Goal: Check status

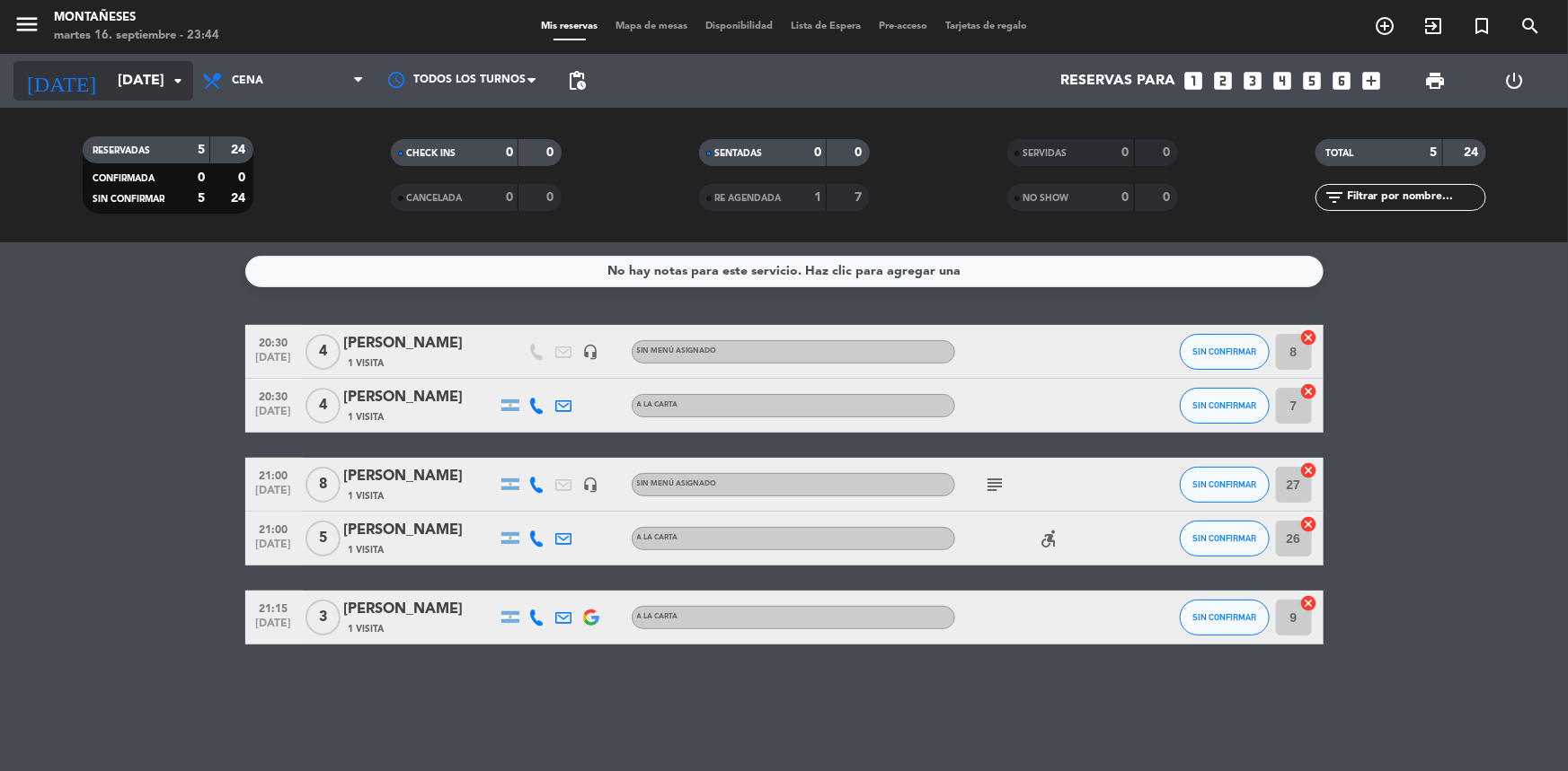
click at [109, 81] on input "[DATE]" at bounding box center [204, 81] width 189 height 35
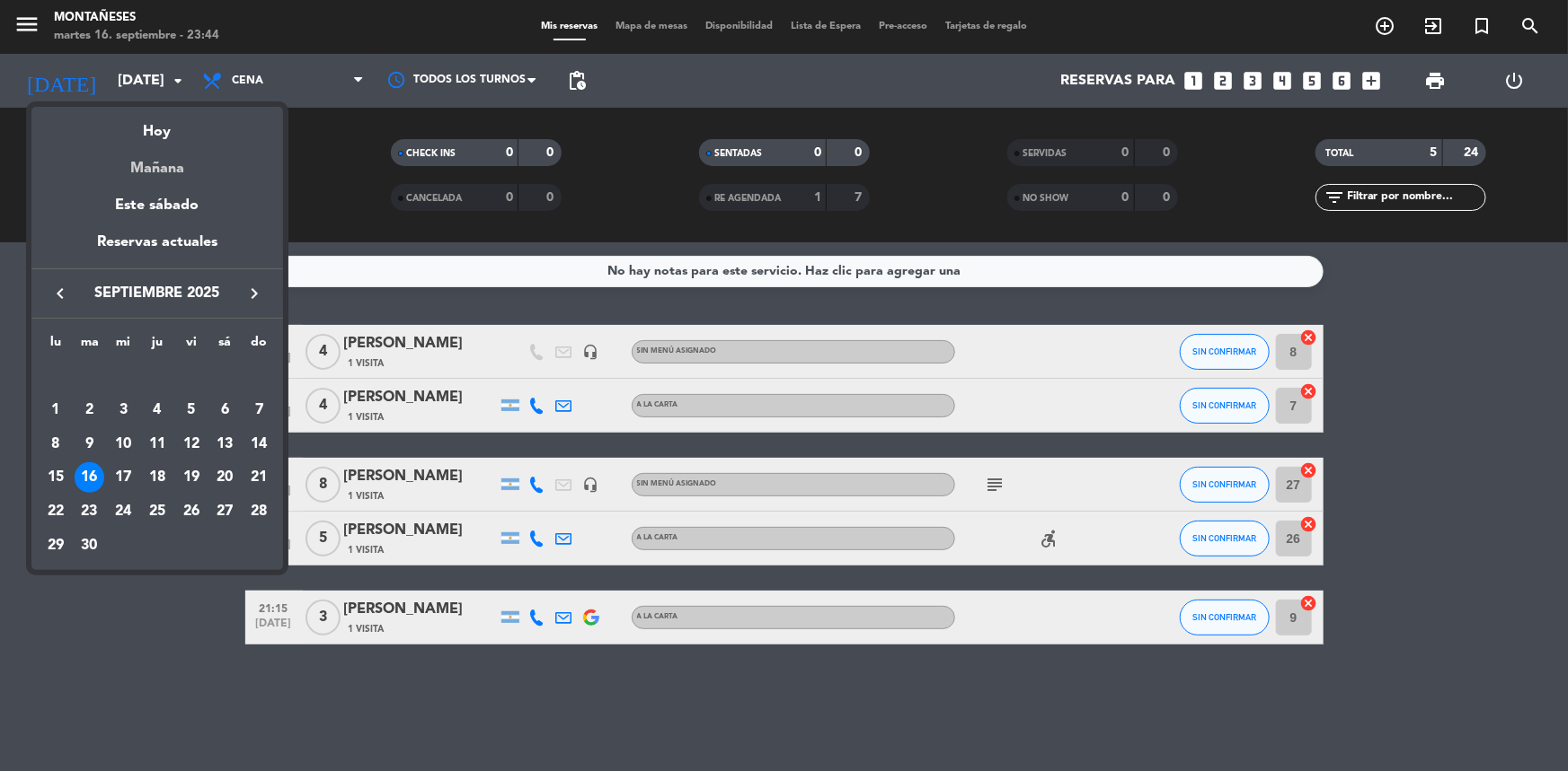
click at [162, 167] on div "Mañana" at bounding box center [157, 162] width 252 height 37
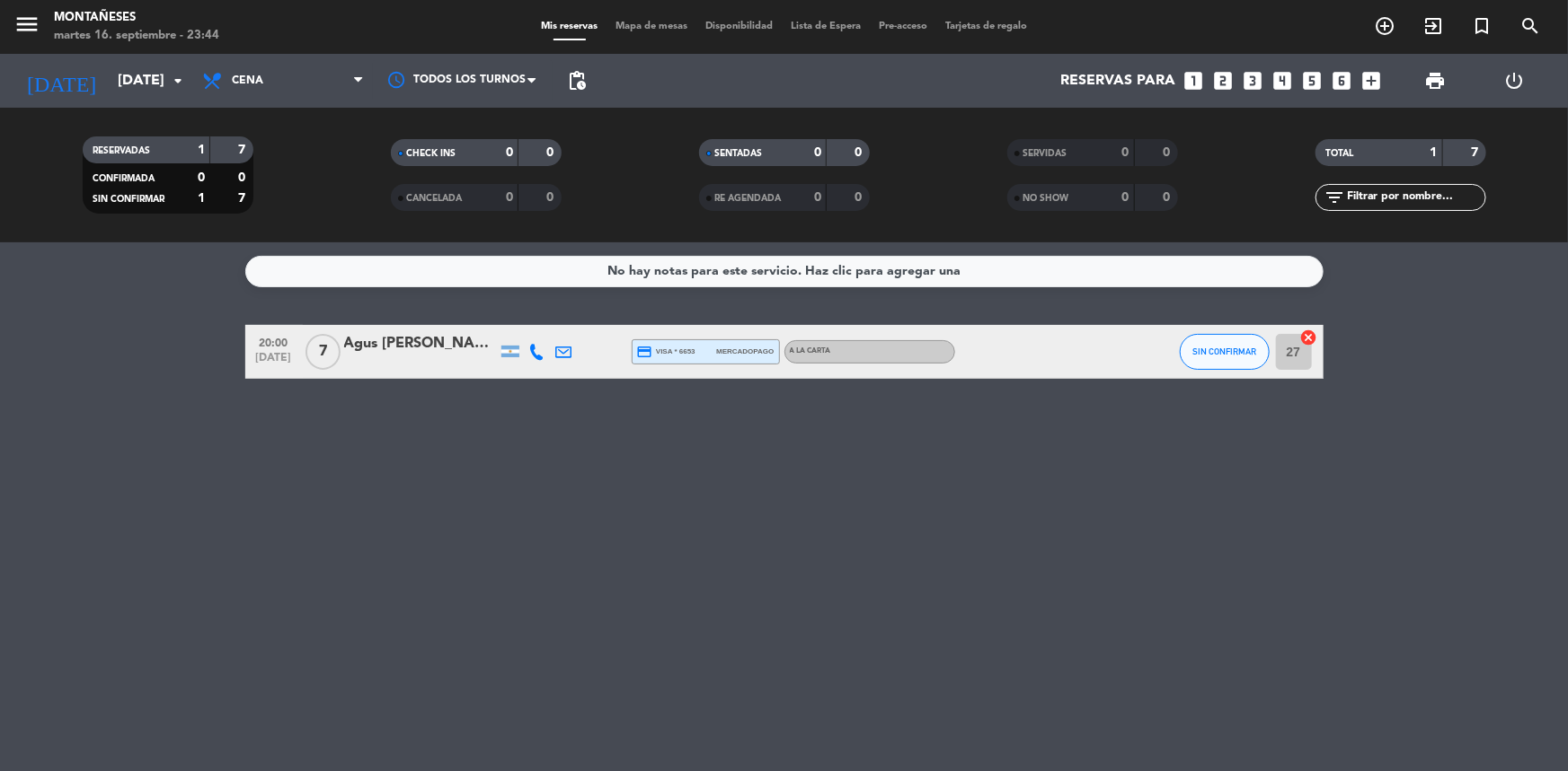
drag, startPoint x: 265, startPoint y: 519, endPoint x: 198, endPoint y: 252, distance: 275.3
click at [265, 505] on div "No hay notas para este servicio. Haz clic para agregar una 20:00 [DATE] 7 Agus …" at bounding box center [784, 507] width 1568 height 529
click at [202, 485] on div "No hay notas para este servicio. Haz clic para agregar una 20:00 [DATE] 7 Agus …" at bounding box center [784, 507] width 1568 height 529
click at [158, 100] on div "[DATE] [DATE] arrow_drop_down" at bounding box center [103, 81] width 180 height 54
click at [154, 85] on input "[DATE]" at bounding box center [204, 81] width 189 height 35
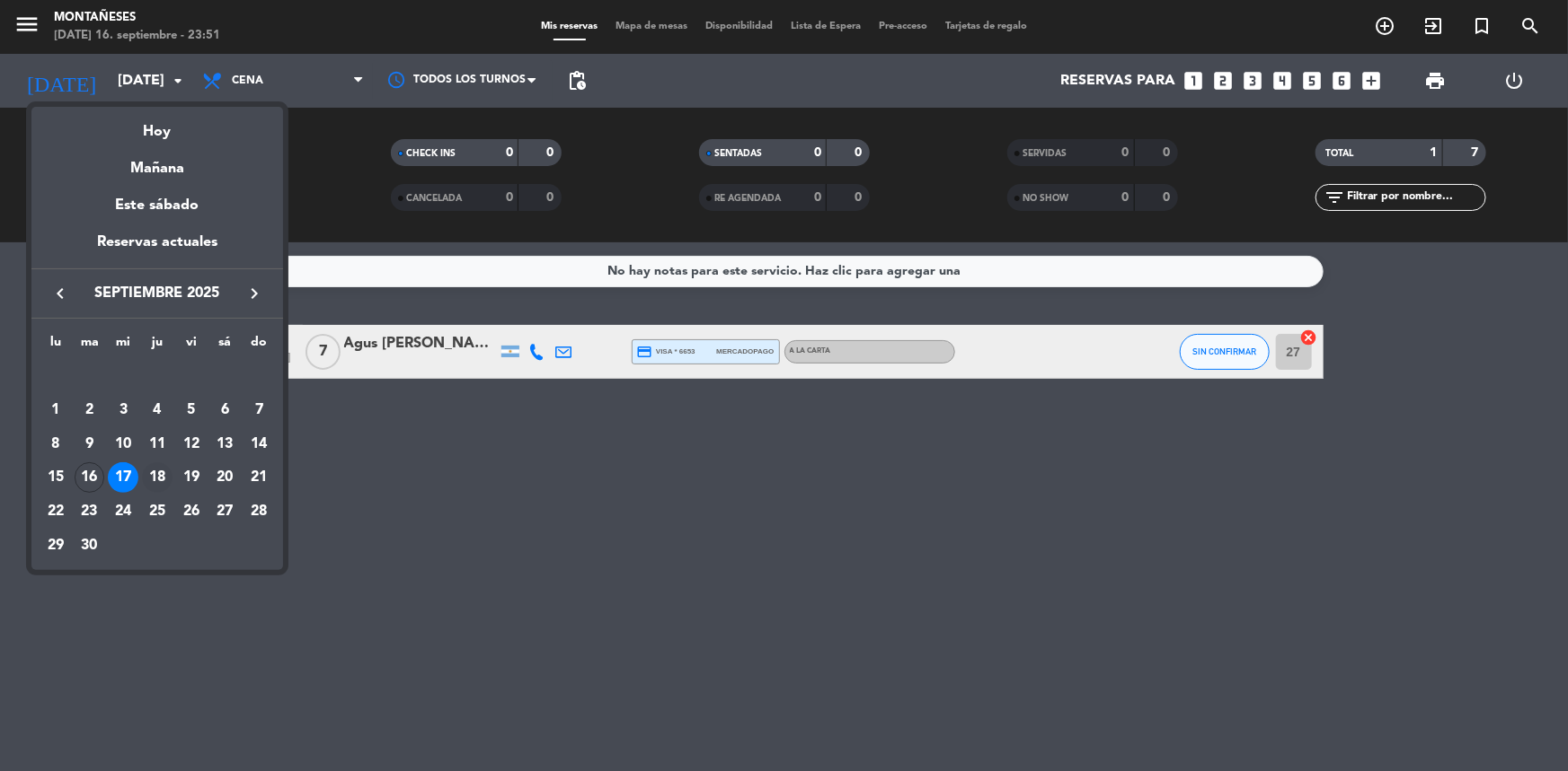
click at [149, 476] on div "18" at bounding box center [157, 478] width 31 height 31
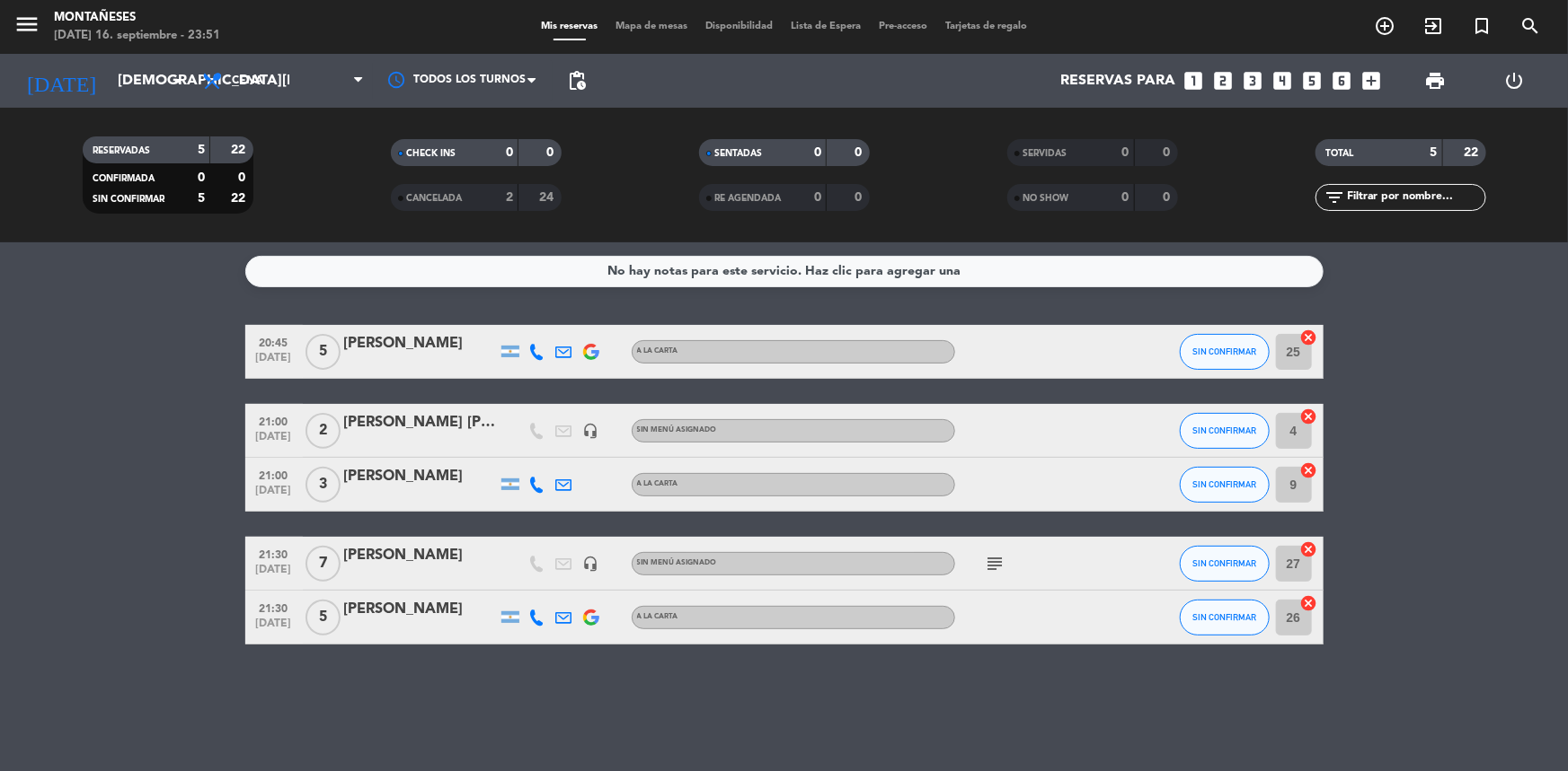
click at [129, 721] on div "No hay notas para este servicio. Haz clic para agregar una 20:45 [DATE] 5 [PERS…" at bounding box center [784, 507] width 1568 height 529
click at [97, 684] on div "No hay notas para este servicio. Haz clic para agregar una 20:45 [DATE] 5 [PERS…" at bounding box center [784, 507] width 1568 height 529
click at [68, 694] on div "No hay notas para este servicio. Haz clic para agregar una 20:45 [DATE] 5 [PERS…" at bounding box center [784, 507] width 1568 height 529
click at [126, 89] on input "[DEMOGRAPHIC_DATA][DATE]" at bounding box center [204, 81] width 189 height 35
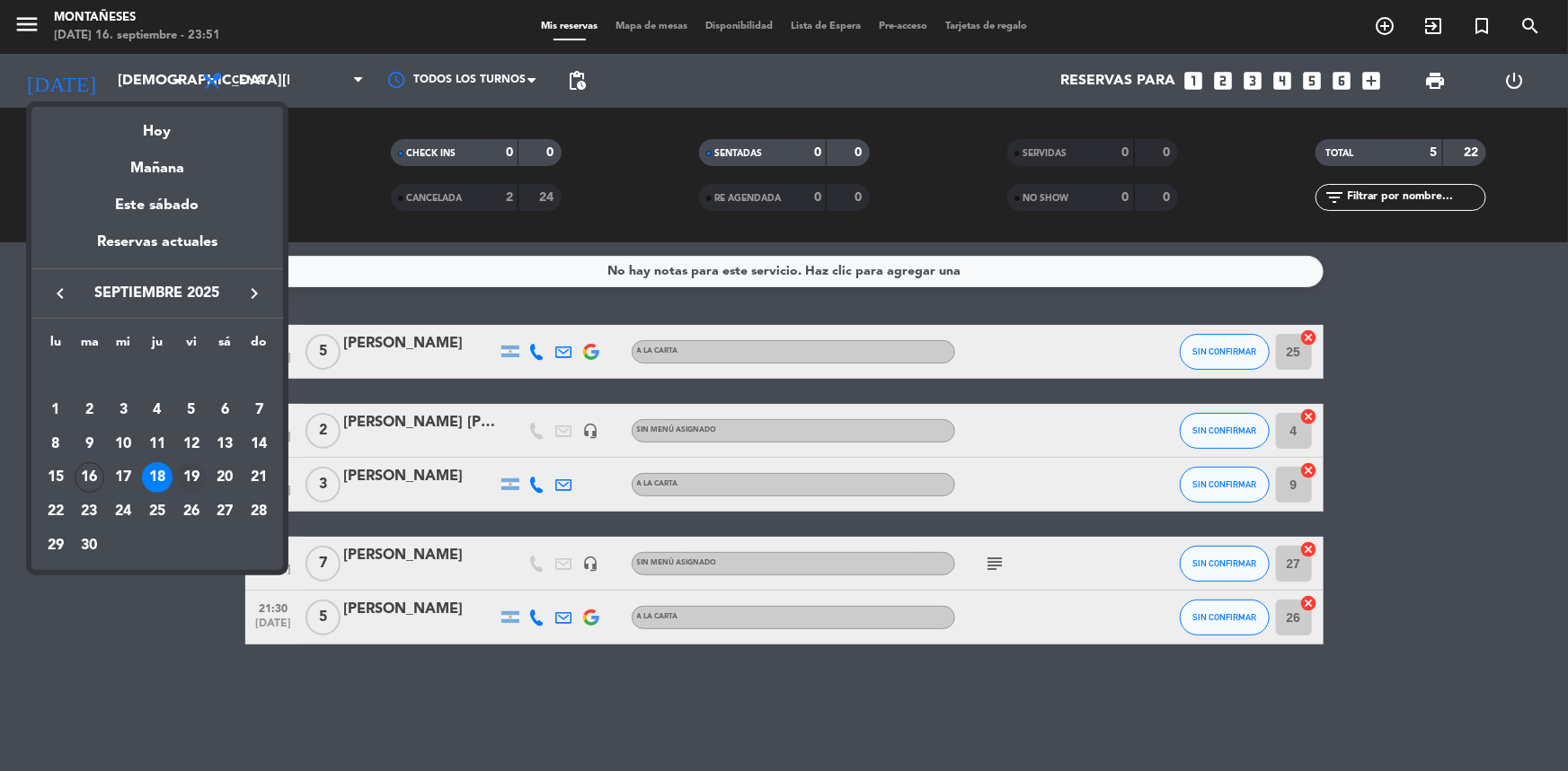
click at [201, 476] on div "19" at bounding box center [191, 478] width 31 height 31
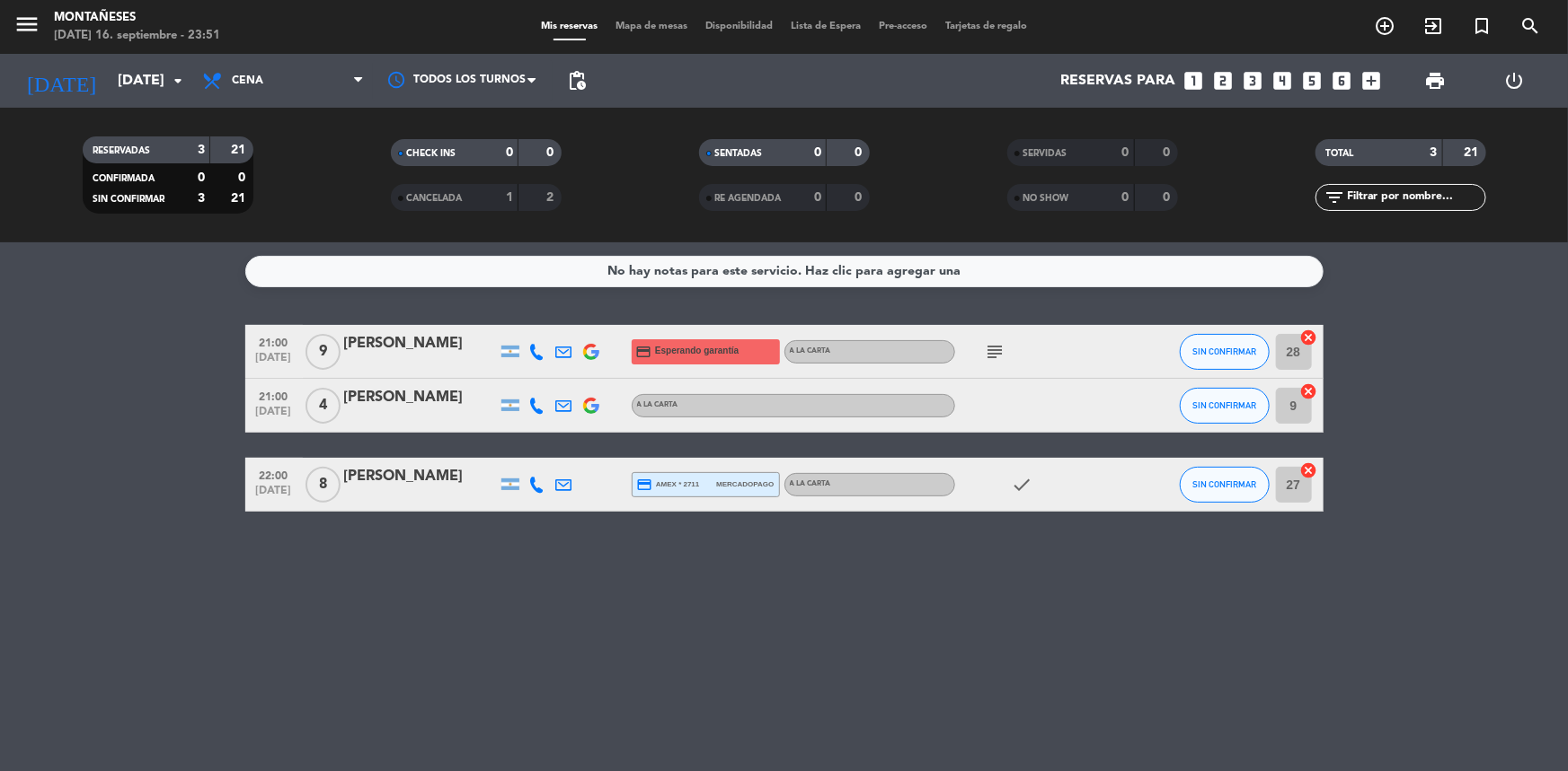
click at [249, 611] on div "No hay notas para este servicio. Haz clic para agregar una 21:00 [DATE] 9 [PERS…" at bounding box center [784, 507] width 1568 height 529
drag, startPoint x: 70, startPoint y: 651, endPoint x: 716, endPoint y: 434, distance: 681.5
click at [81, 647] on div "No hay notas para este servicio. Haz clic para agregar una 21:00 [DATE] 9 [PERS…" at bounding box center [784, 507] width 1568 height 529
click at [997, 350] on icon "subject" at bounding box center [995, 352] width 21 height 21
click at [142, 478] on bookings-row "21:00 [DATE] 9 [PERSON_NAME] credit_card Esperando garantía A LA CARTA subject …" at bounding box center [784, 419] width 1568 height 187
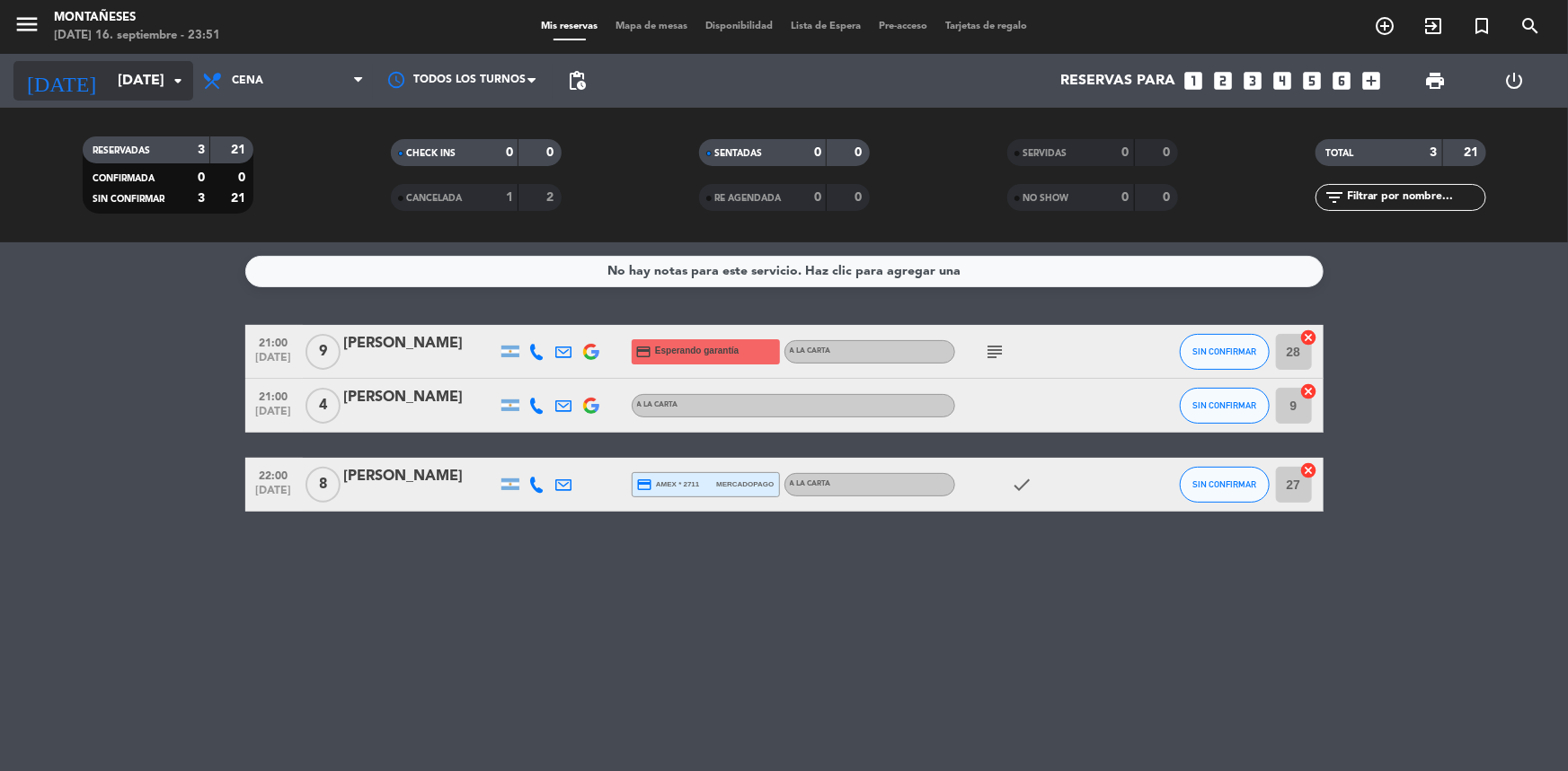
click at [99, 97] on div "[DATE] [DATE] arrow_drop_down" at bounding box center [103, 80] width 180 height 40
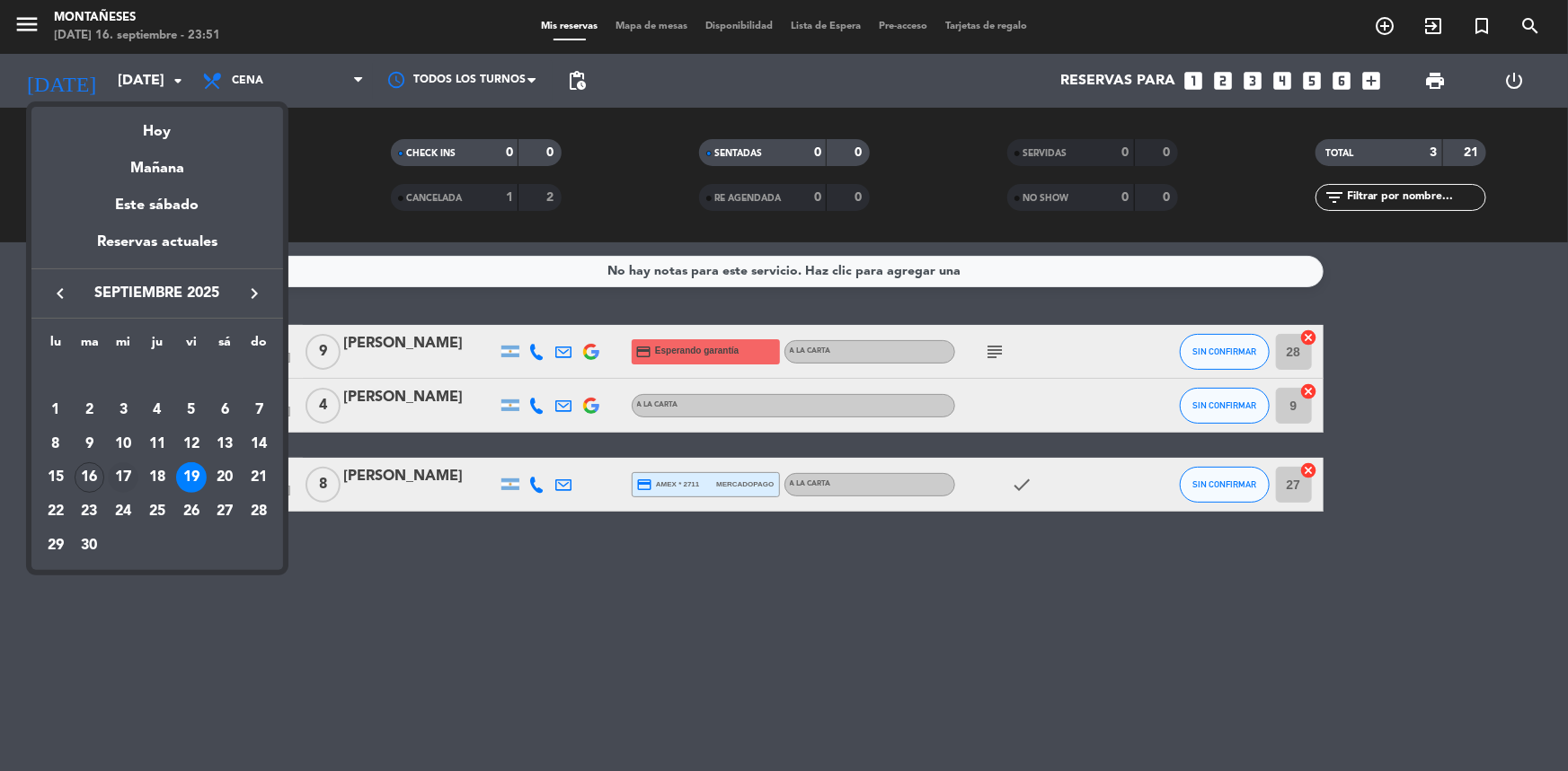
click at [122, 467] on div "17" at bounding box center [124, 478] width 31 height 31
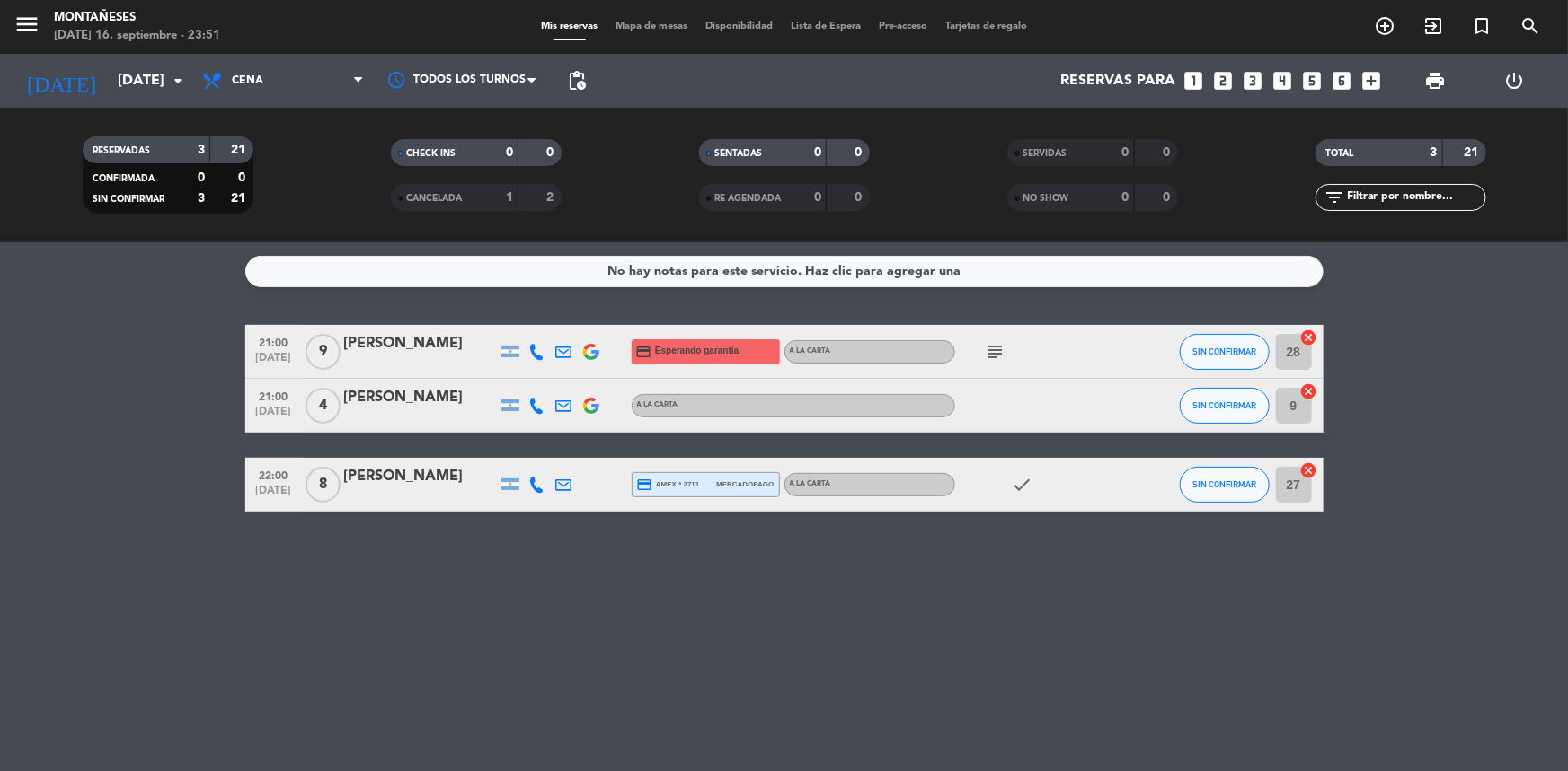
type input "[DATE]"
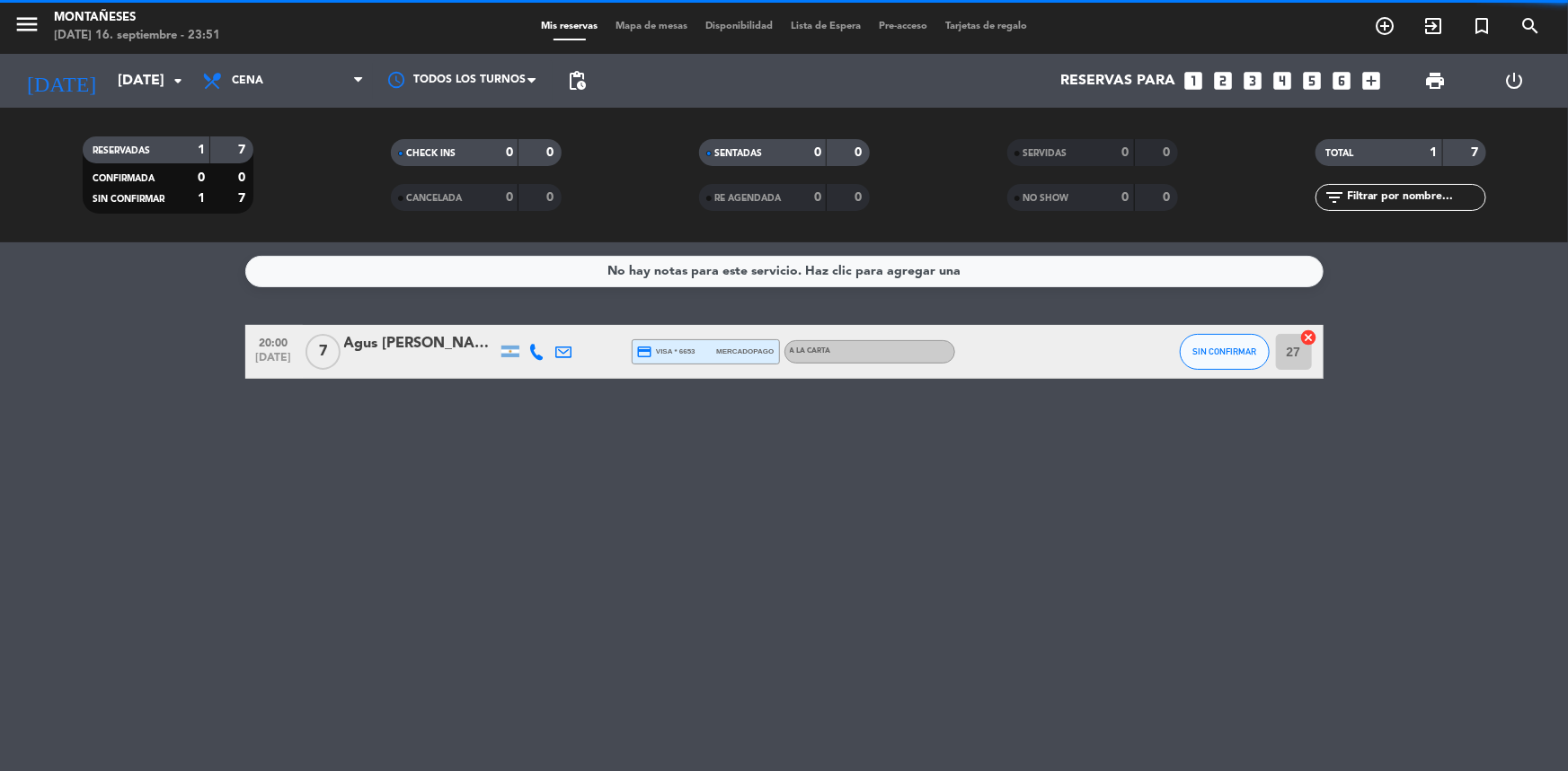
click at [115, 549] on div "No hay notas para este servicio. Haz clic para agregar una 20:00 [DATE] 7 Agus …" at bounding box center [784, 507] width 1568 height 529
